Goal: Task Accomplishment & Management: Use online tool/utility

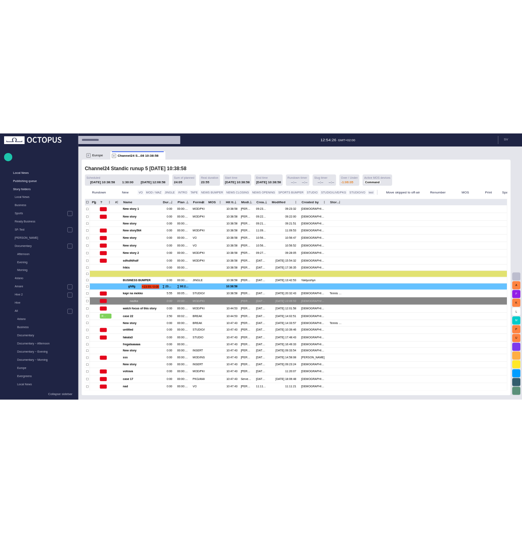
scroll to position [33, 0]
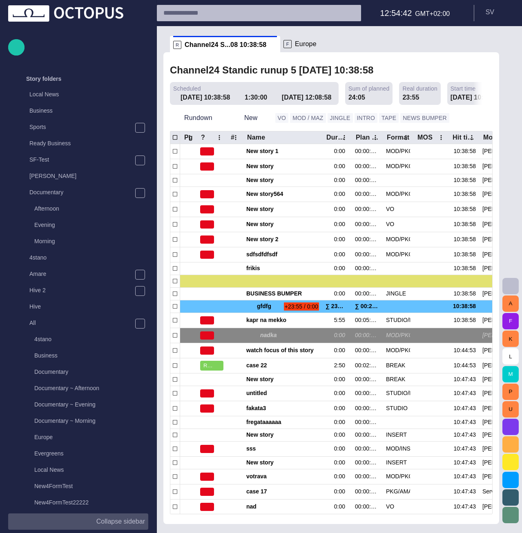
click at [118, 521] on p "Collapse sidebar" at bounding box center [120, 522] width 49 height 10
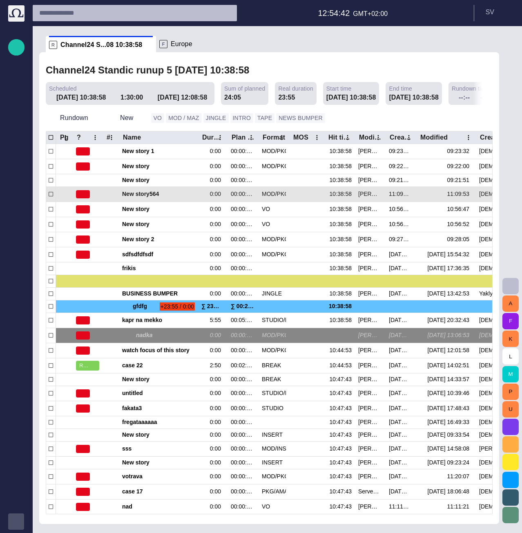
scroll to position [0, 0]
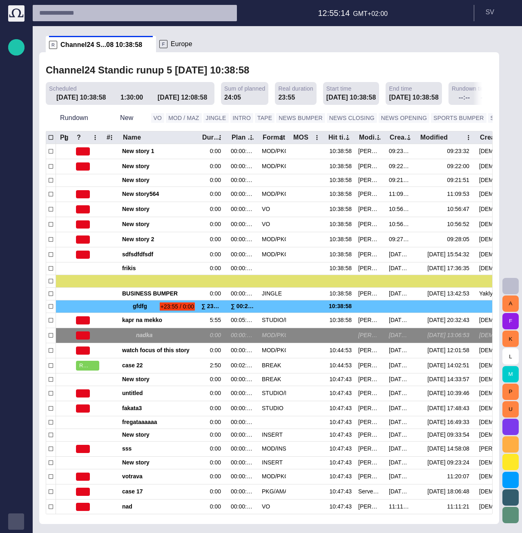
click at [520, 120] on span "button" at bounding box center [524, 118] width 8 height 8
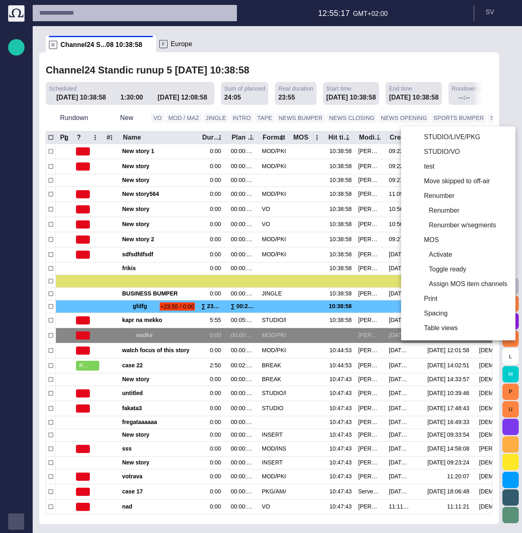
click at [398, 77] on div at bounding box center [261, 266] width 522 height 533
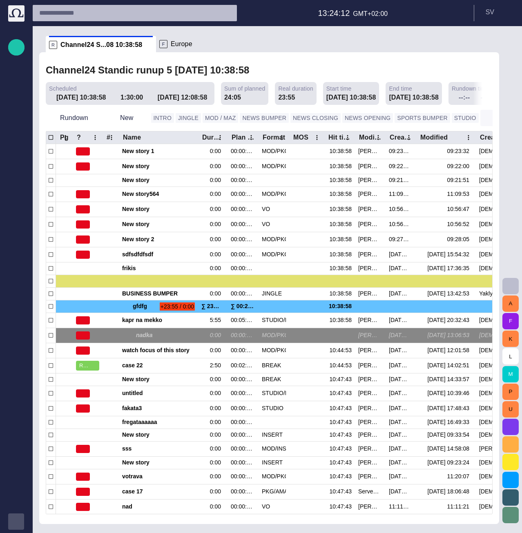
click at [480, 113] on button "button" at bounding box center [488, 118] width 16 height 16
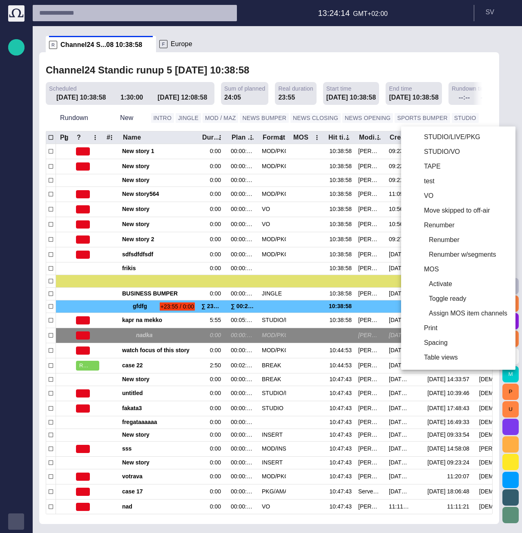
click at [472, 118] on div at bounding box center [261, 266] width 522 height 533
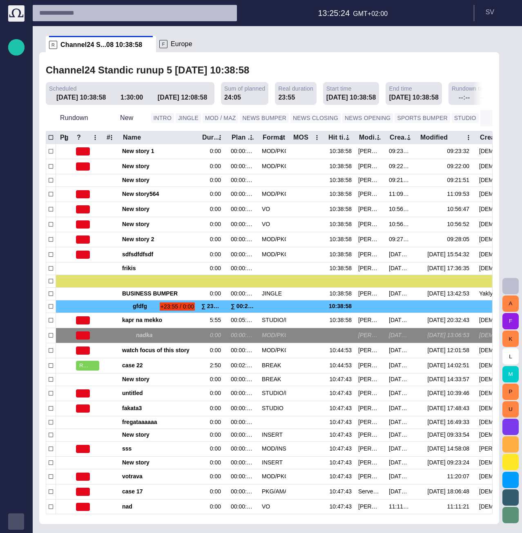
click at [484, 117] on span "button" at bounding box center [488, 118] width 8 height 8
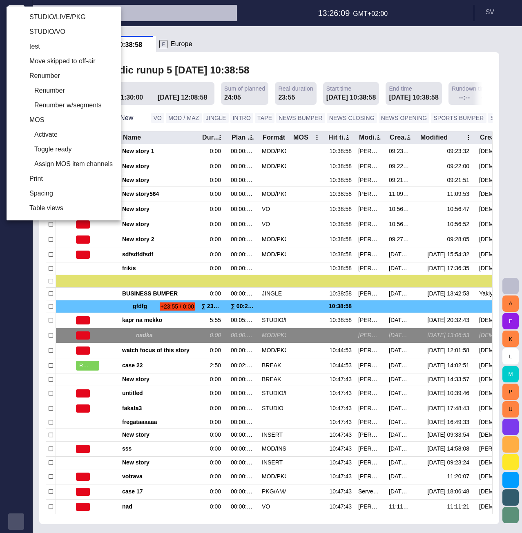
click at [277, 37] on div at bounding box center [261, 266] width 522 height 533
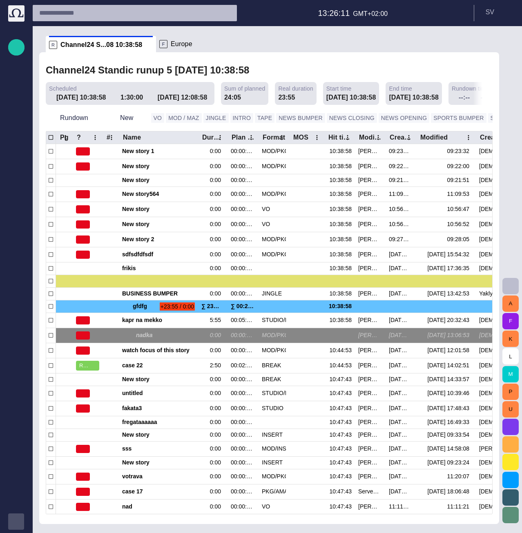
click at [520, 120] on span "button" at bounding box center [524, 118] width 8 height 8
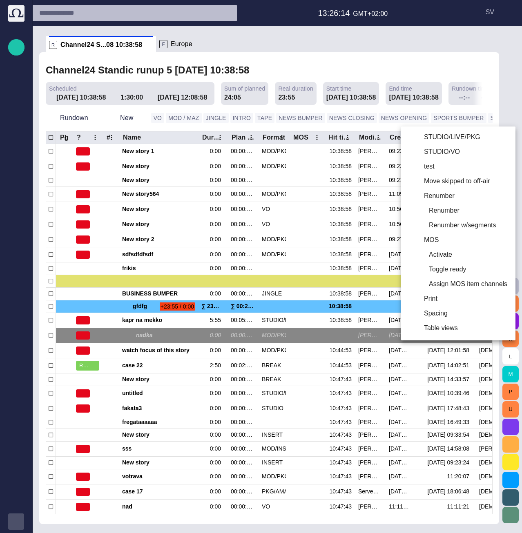
click at [397, 69] on div at bounding box center [261, 266] width 522 height 533
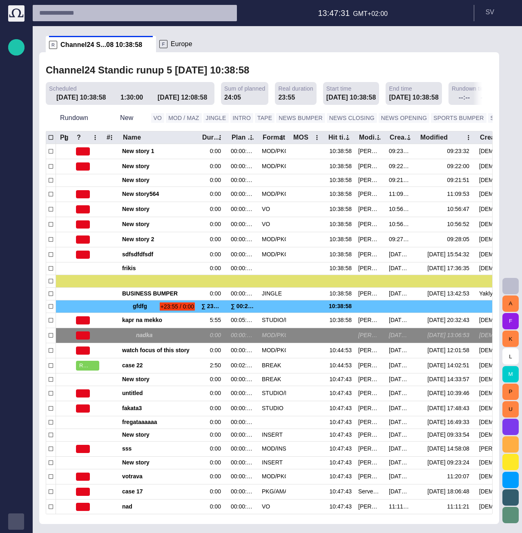
click at [160, 45] on p "F" at bounding box center [163, 44] width 8 height 8
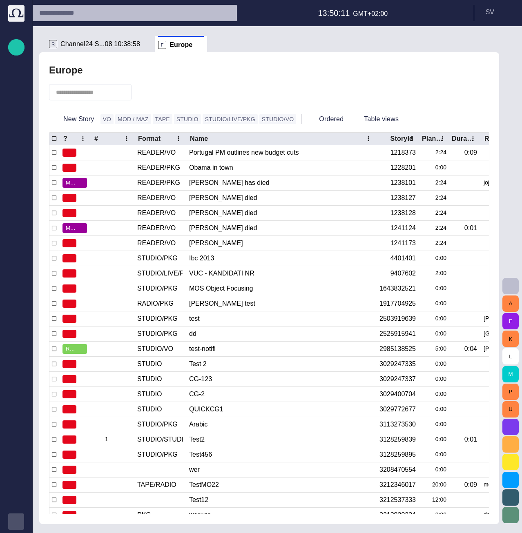
click at [88, 73] on span "button" at bounding box center [90, 70] width 8 height 8
click at [304, 119] on button "Ordered" at bounding box center [325, 119] width 42 height 15
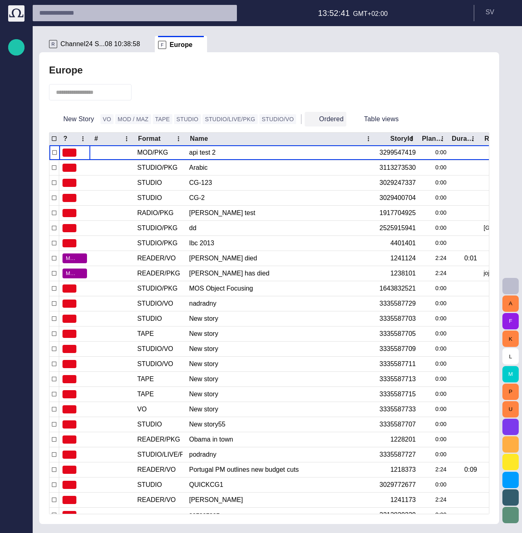
click at [309, 125] on button "Ordered" at bounding box center [325, 119] width 42 height 15
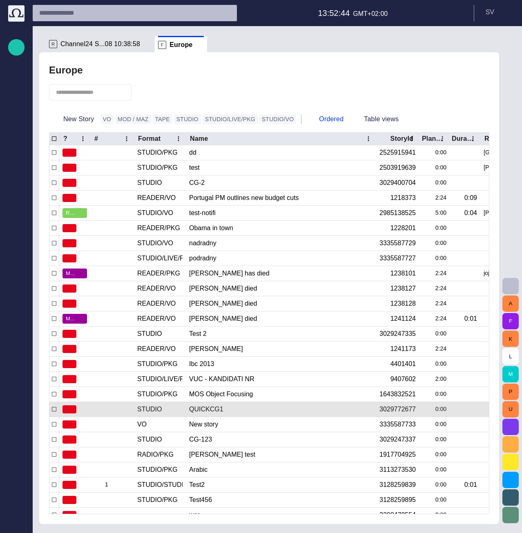
click at [18, 524] on span "button" at bounding box center [16, 521] width 7 height 7
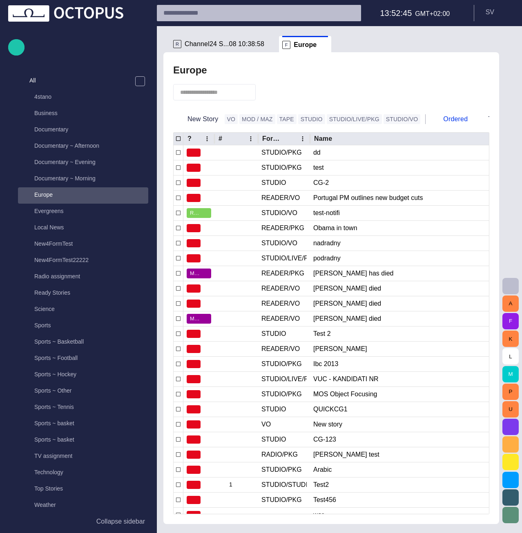
scroll to position [278, 0]
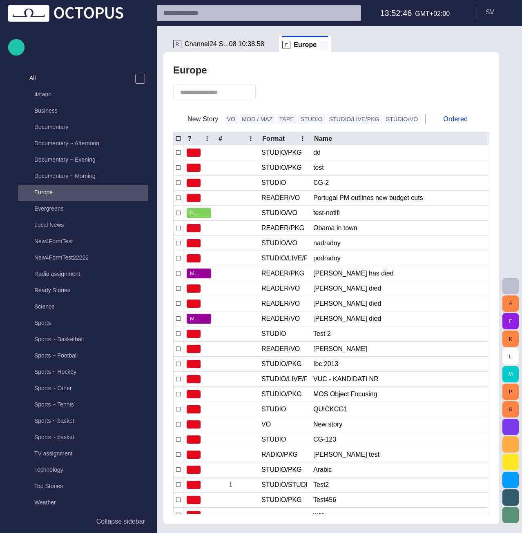
click at [320, 46] on span at bounding box center [324, 45] width 8 height 8
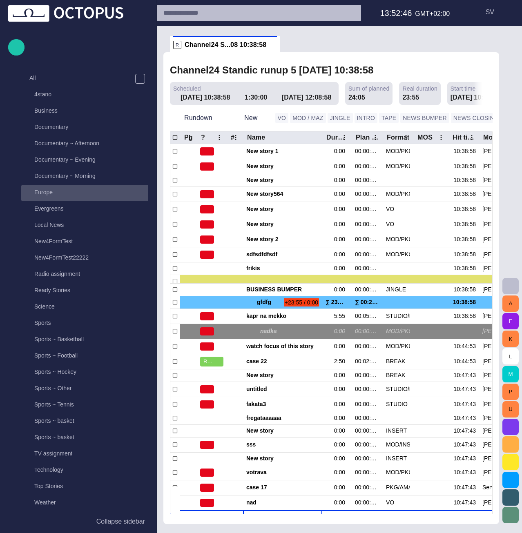
click at [50, 192] on p "Europe" at bounding box center [43, 192] width 18 height 8
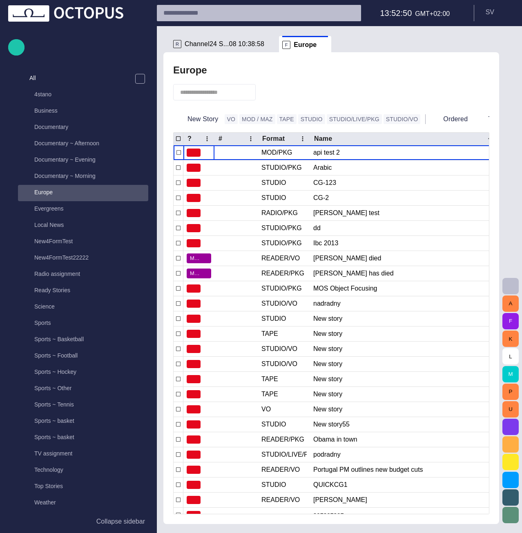
scroll to position [33, 0]
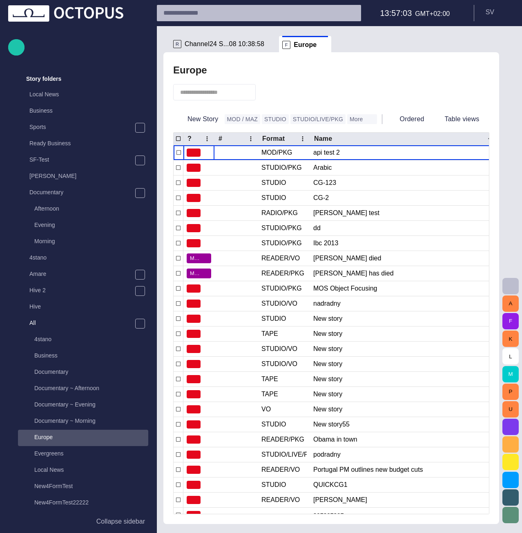
click at [369, 81] on div at bounding box center [331, 92] width 316 height 28
click at [347, 122] on button "More" at bounding box center [362, 119] width 30 height 10
click at [348, 84] on div at bounding box center [261, 266] width 522 height 533
click at [114, 520] on p "Collapse sidebar" at bounding box center [120, 522] width 49 height 10
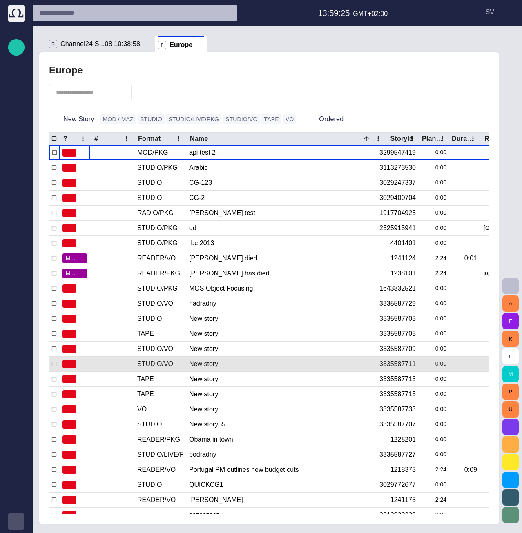
scroll to position [0, 0]
